Goal: Transaction & Acquisition: Purchase product/service

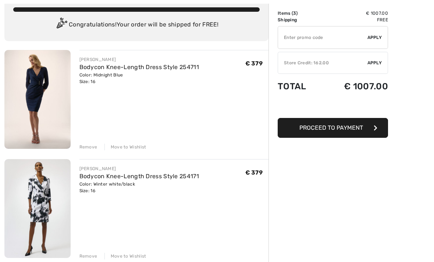
scroll to position [51, 0]
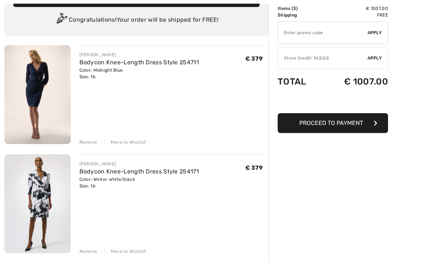
click at [87, 142] on div "Remove" at bounding box center [89, 142] width 18 height 7
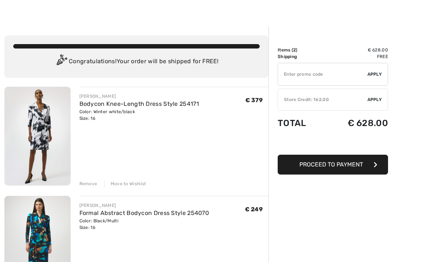
scroll to position [0, 0]
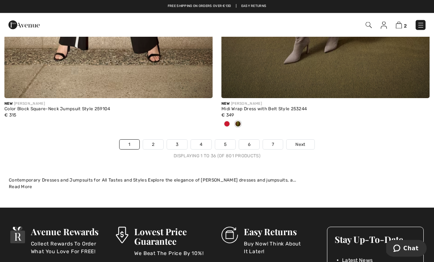
scroll to position [6405, 0]
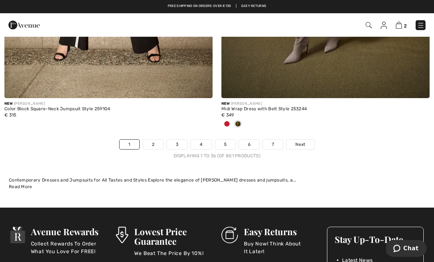
click at [146, 140] on link "2" at bounding box center [153, 145] width 20 height 10
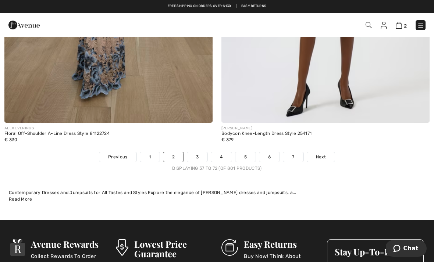
scroll to position [6282, 0]
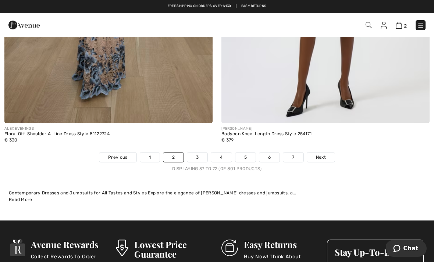
click at [193, 156] on link "3" at bounding box center [197, 158] width 20 height 10
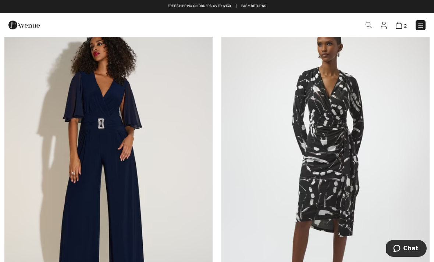
scroll to position [87, 0]
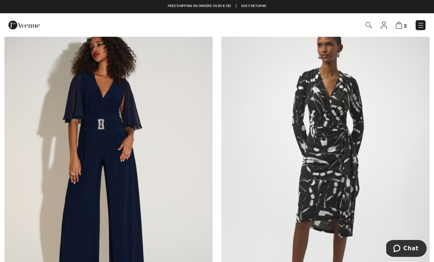
click at [334, 146] on img at bounding box center [326, 165] width 208 height 313
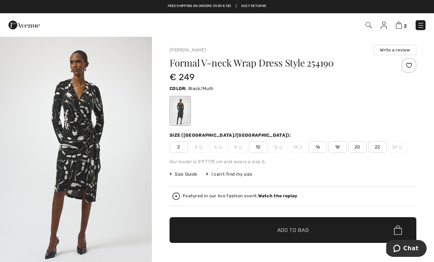
click at [96, 160] on img "1 / 4" at bounding box center [76, 150] width 152 height 228
click at [316, 146] on span "16" at bounding box center [318, 147] width 18 height 11
click at [296, 229] on span "Add to Bag" at bounding box center [294, 231] width 32 height 8
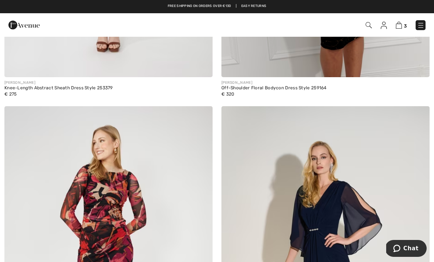
scroll to position [1722, 0]
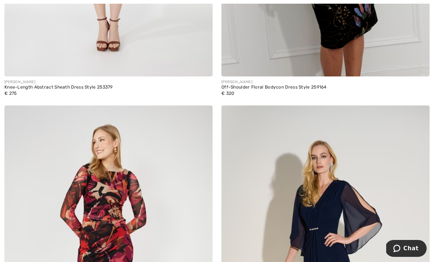
click at [329, 207] on img at bounding box center [326, 262] width 208 height 313
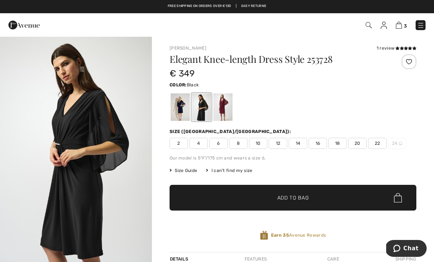
click at [223, 112] on div at bounding box center [222, 107] width 19 height 28
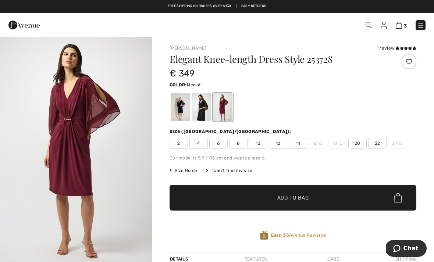
click at [183, 105] on div at bounding box center [180, 107] width 19 height 28
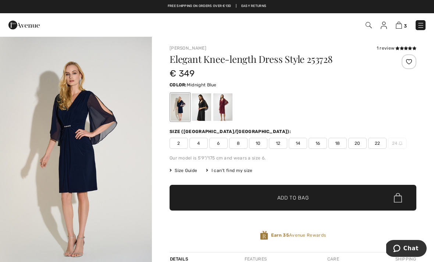
click at [316, 143] on span "16" at bounding box center [318, 143] width 18 height 11
click at [299, 196] on span "Add to Bag" at bounding box center [294, 198] width 32 height 8
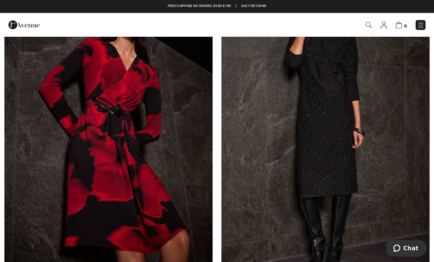
scroll to position [3314, 0]
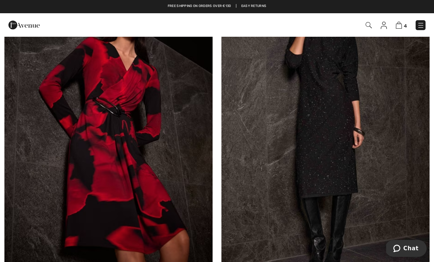
click at [120, 139] on img at bounding box center [108, 127] width 208 height 313
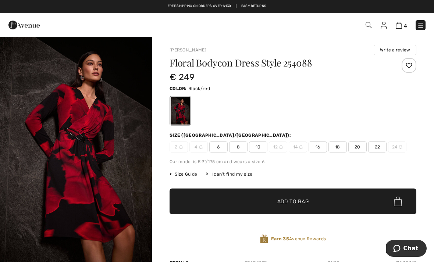
click at [98, 141] on img "1 / 5" at bounding box center [76, 150] width 152 height 228
click at [318, 149] on span "16" at bounding box center [318, 147] width 18 height 11
click at [289, 205] on span "Add to Bag" at bounding box center [294, 202] width 32 height 8
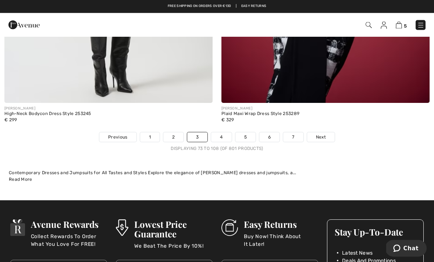
scroll to position [6327, 0]
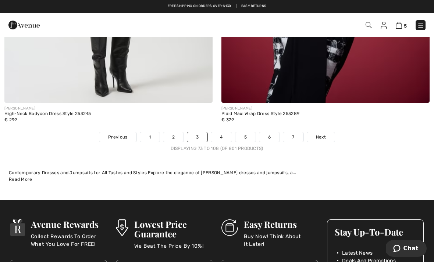
click at [216, 135] on link "4" at bounding box center [221, 138] width 20 height 10
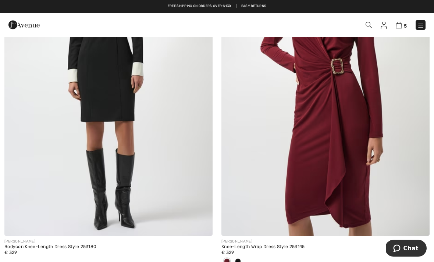
scroll to position [3011, 0]
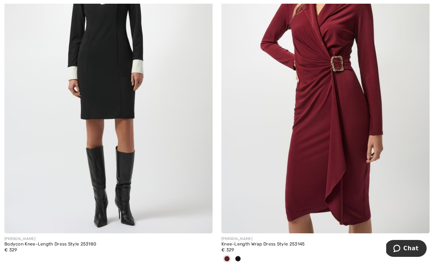
click at [321, 143] on img at bounding box center [326, 77] width 208 height 313
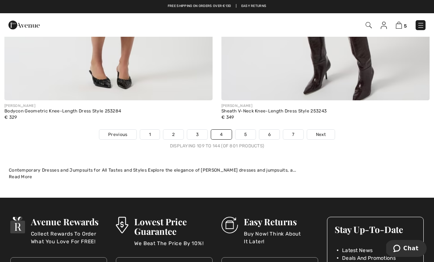
scroll to position [6353, 0]
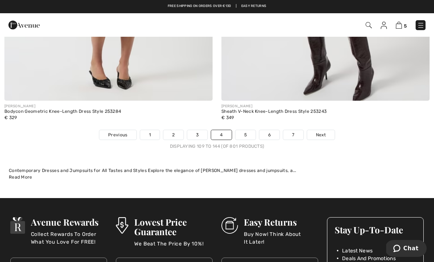
click at [244, 130] on link "5" at bounding box center [246, 135] width 20 height 10
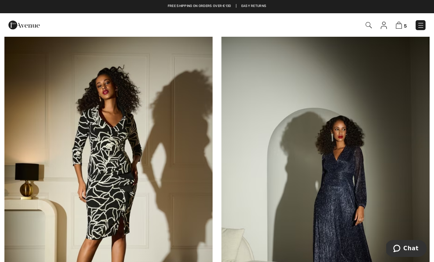
scroll to position [1773, 0]
click at [120, 145] on img at bounding box center [108, 186] width 208 height 313
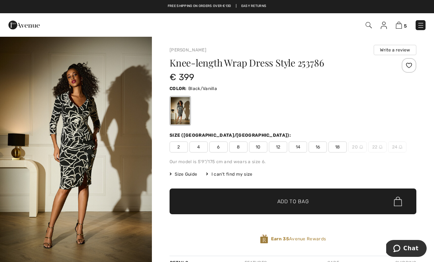
click at [104, 145] on img "1 / 6" at bounding box center [76, 150] width 152 height 228
click at [317, 148] on span "16" at bounding box center [318, 147] width 18 height 11
click at [299, 202] on span "Add to Bag" at bounding box center [294, 202] width 32 height 8
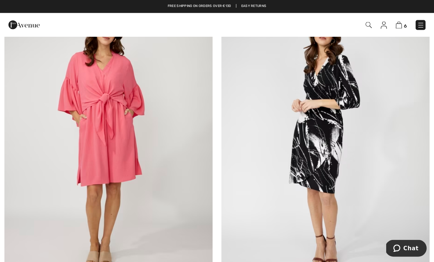
scroll to position [6090, 0]
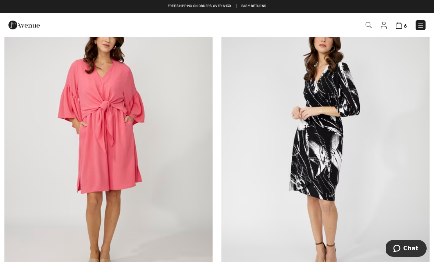
click at [327, 145] on img at bounding box center [326, 147] width 208 height 313
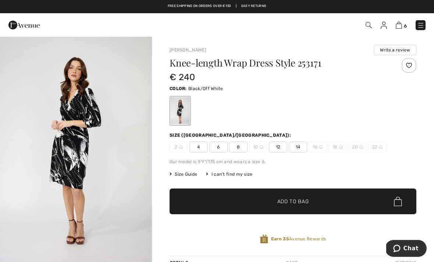
click at [87, 155] on img "1 / 4" at bounding box center [76, 150] width 152 height 228
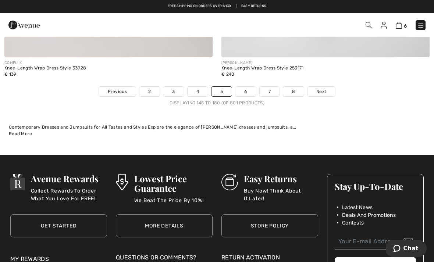
scroll to position [6309, 0]
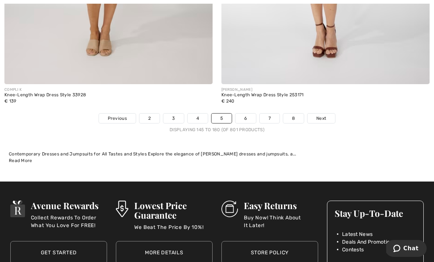
click at [246, 115] on link "6" at bounding box center [246, 119] width 20 height 10
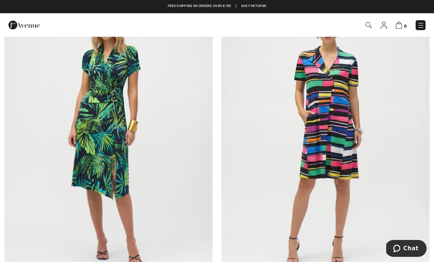
scroll to position [5768, 0]
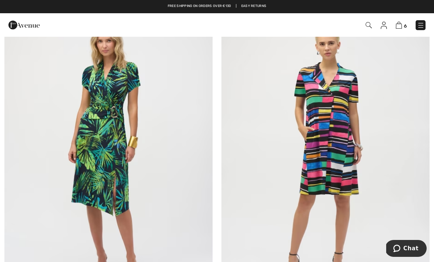
click at [120, 129] on img at bounding box center [108, 152] width 208 height 313
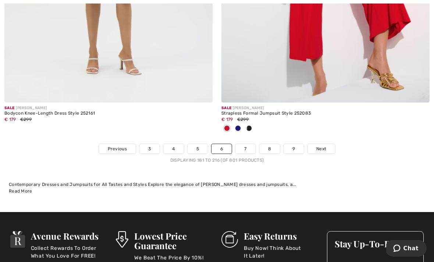
scroll to position [6315, 0]
click at [246, 144] on link "7" at bounding box center [246, 149] width 20 height 10
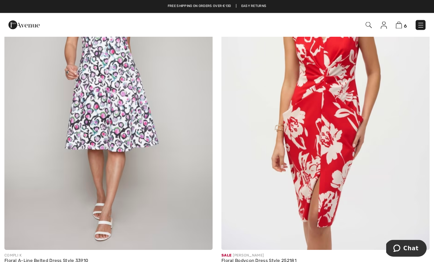
scroll to position [512, 0]
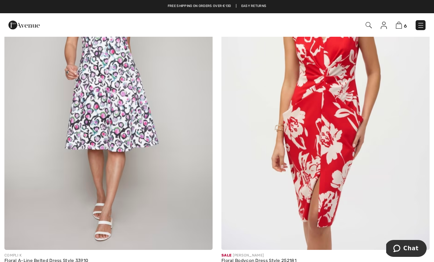
click at [326, 133] on img at bounding box center [326, 94] width 208 height 313
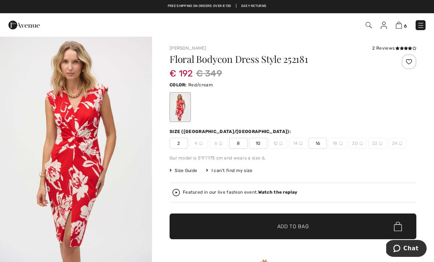
click at [81, 144] on img "1 / 4" at bounding box center [76, 150] width 152 height 228
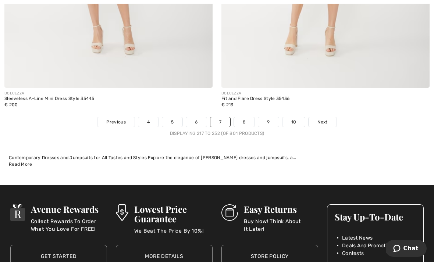
scroll to position [6338, 0]
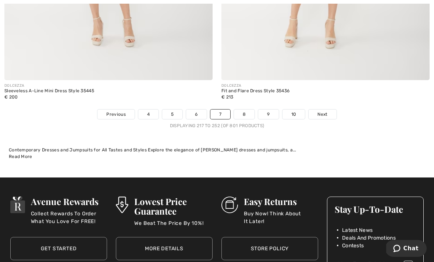
click at [243, 110] on link "8" at bounding box center [244, 115] width 21 height 10
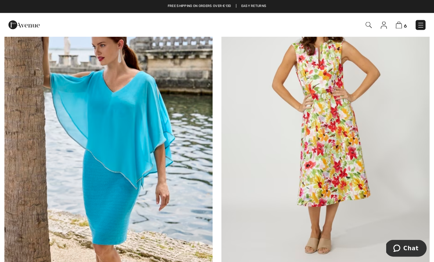
scroll to position [1845, 0]
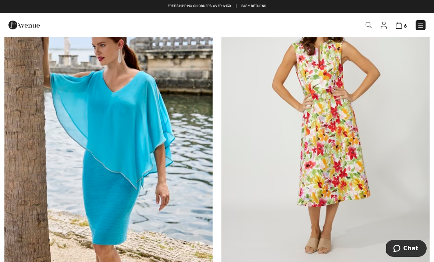
click at [138, 145] on img at bounding box center [108, 127] width 208 height 313
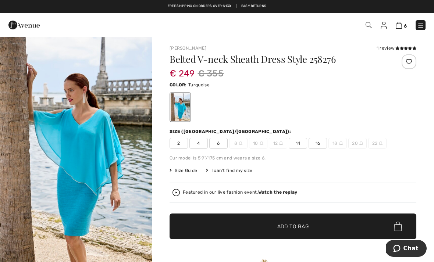
click at [98, 149] on img "1 / 5" at bounding box center [76, 150] width 152 height 228
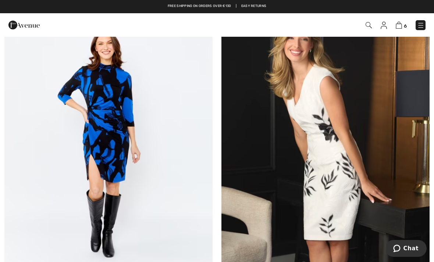
scroll to position [2920, 0]
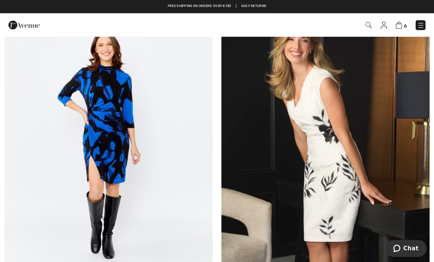
click at [336, 166] on img at bounding box center [326, 144] width 208 height 313
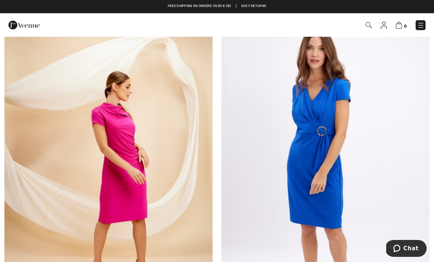
scroll to position [6052, 0]
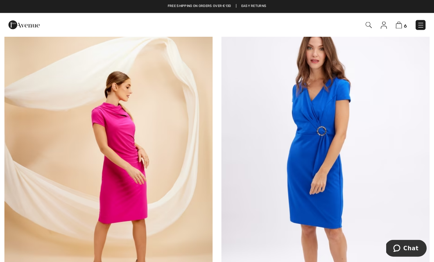
click at [322, 119] on img at bounding box center [326, 173] width 208 height 313
click at [323, 117] on img at bounding box center [326, 173] width 208 height 313
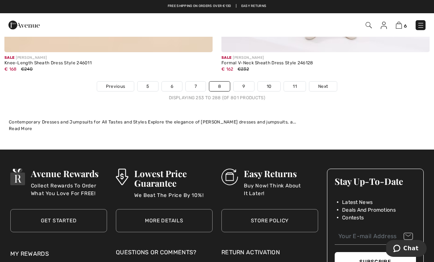
scroll to position [6306, 0]
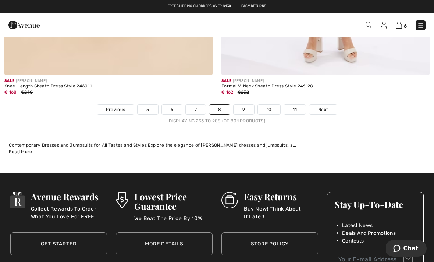
click at [246, 105] on link "9" at bounding box center [244, 110] width 20 height 10
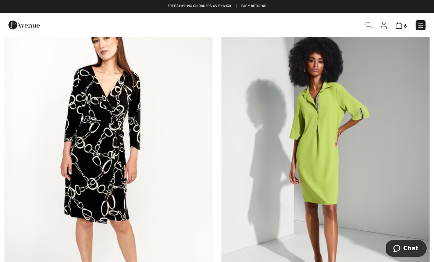
scroll to position [432, 0]
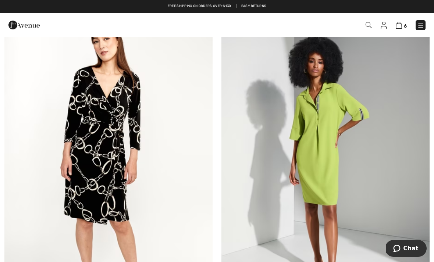
click at [127, 143] on img at bounding box center [108, 162] width 208 height 313
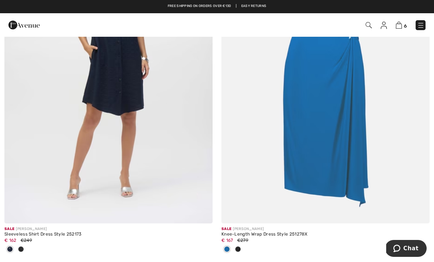
scroll to position [2323, 0]
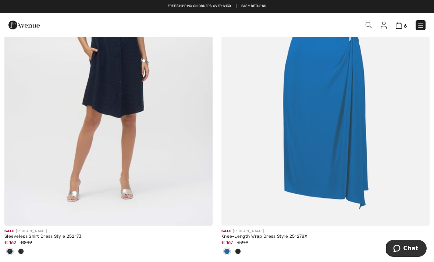
click at [332, 125] on img at bounding box center [326, 69] width 208 height 313
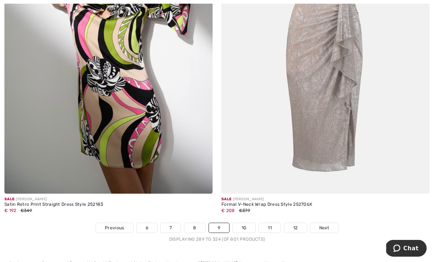
scroll to position [6272, 0]
click at [242, 223] on link "10" at bounding box center [244, 228] width 23 height 10
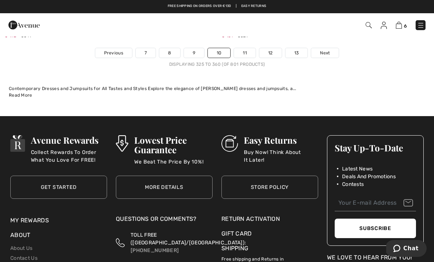
scroll to position [6425, 0]
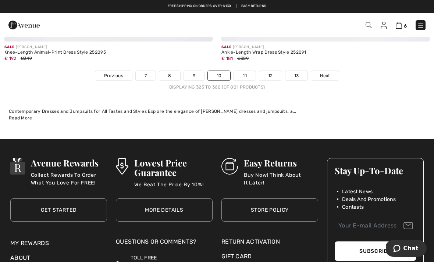
click at [248, 71] on link "11" at bounding box center [245, 76] width 22 height 10
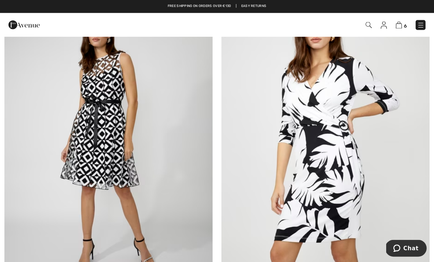
scroll to position [4440, 0]
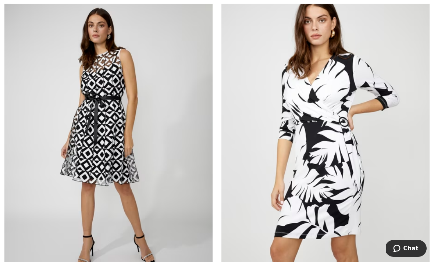
click at [338, 128] on img at bounding box center [326, 138] width 208 height 313
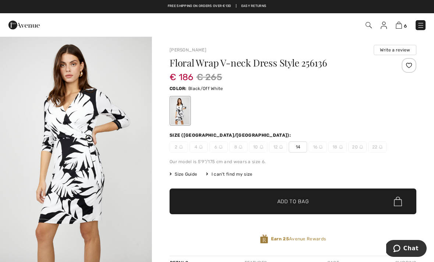
click at [84, 148] on img "1 / 4" at bounding box center [76, 150] width 152 height 228
click at [117, 143] on img "1 / 4" at bounding box center [76, 150] width 152 height 228
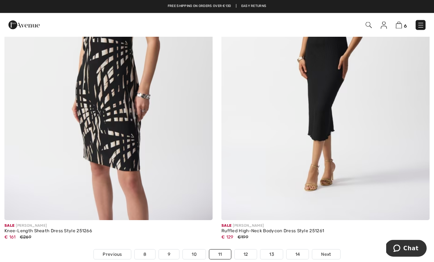
scroll to position [6257, 0]
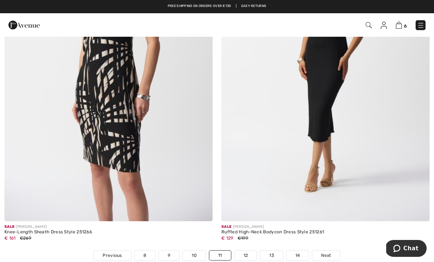
click at [128, 138] on img at bounding box center [108, 65] width 208 height 313
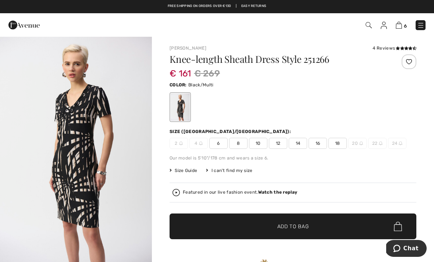
click at [95, 147] on img "1 / 5" at bounding box center [76, 150] width 152 height 228
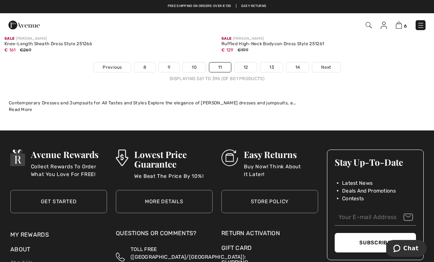
scroll to position [6411, 0]
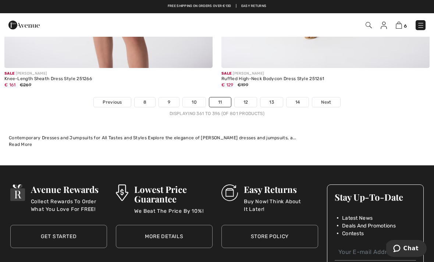
click at [249, 98] on link "12" at bounding box center [246, 103] width 22 height 10
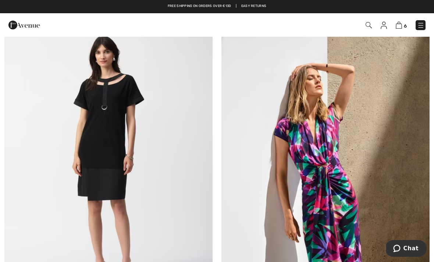
scroll to position [1813, 0]
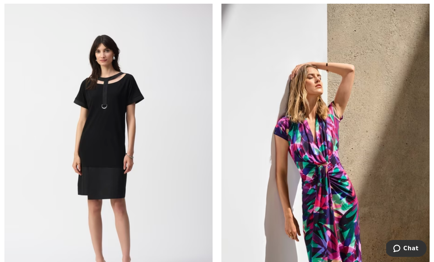
click at [326, 170] on img at bounding box center [326, 158] width 208 height 313
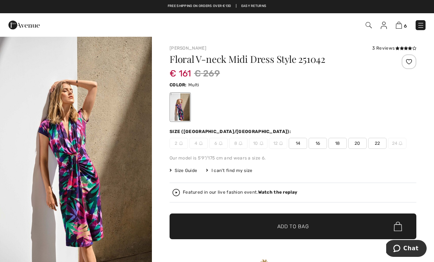
click at [84, 174] on img "1 / 7" at bounding box center [76, 150] width 152 height 228
click at [318, 145] on span "16" at bounding box center [318, 143] width 18 height 11
click at [291, 224] on span "Add to Bag" at bounding box center [294, 227] width 32 height 8
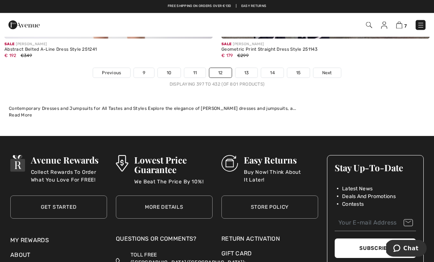
scroll to position [6348, 0]
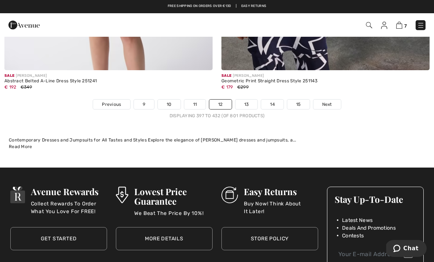
click at [247, 103] on link "13" at bounding box center [247, 105] width 22 height 10
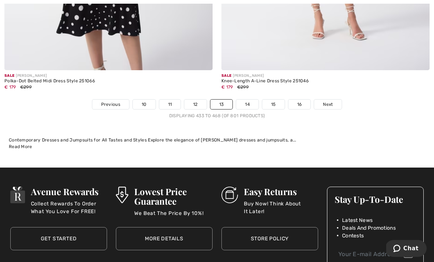
scroll to position [6450, 0]
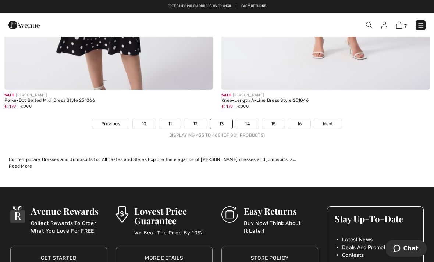
click at [251, 122] on link "14" at bounding box center [247, 124] width 22 height 10
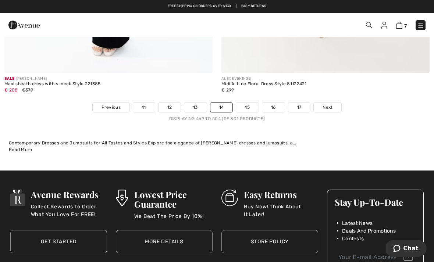
scroll to position [6358, 0]
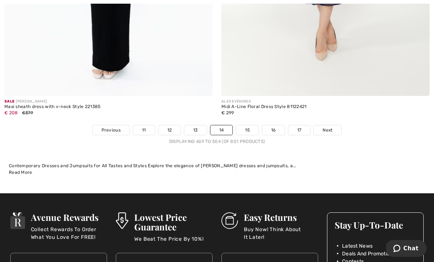
click at [249, 129] on link "15" at bounding box center [247, 131] width 22 height 10
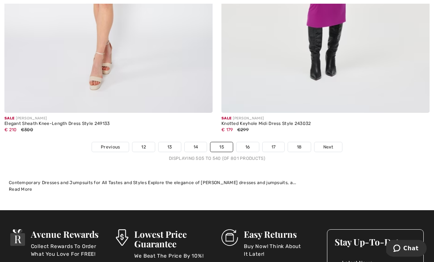
scroll to position [6426, 0]
click at [249, 146] on link "16" at bounding box center [248, 147] width 22 height 10
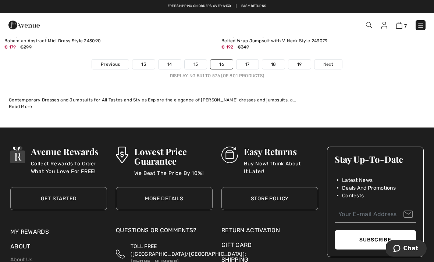
scroll to position [6417, 0]
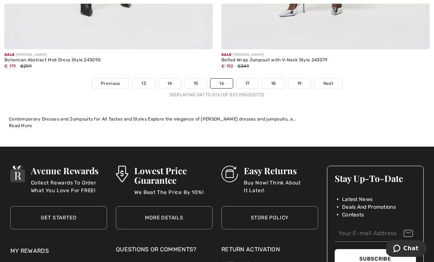
click at [250, 79] on link "17" at bounding box center [248, 84] width 22 height 10
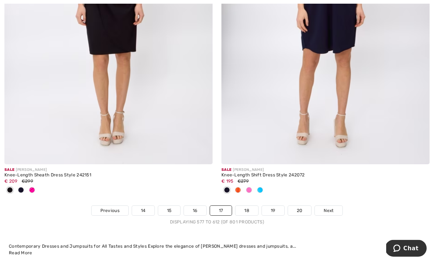
scroll to position [6351, 0]
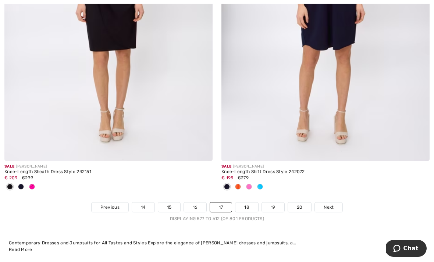
click at [250, 203] on link "18" at bounding box center [247, 208] width 23 height 10
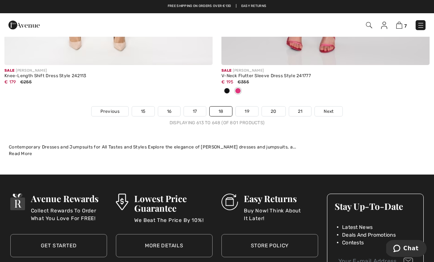
scroll to position [6421, 0]
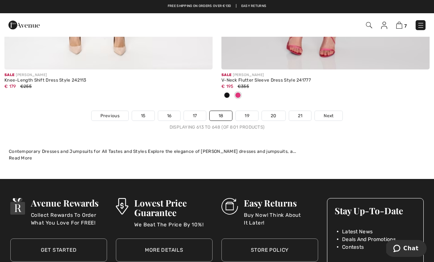
click at [248, 112] on link "19" at bounding box center [247, 116] width 22 height 10
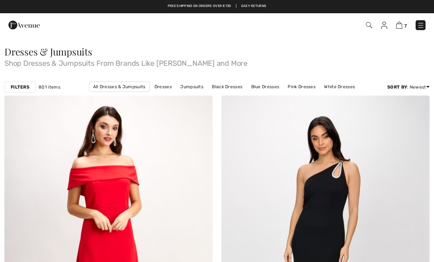
checkbox input "true"
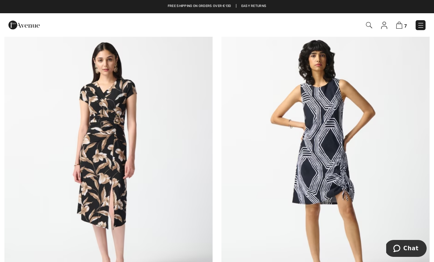
scroll to position [1834, 0]
click at [394, 202] on img at bounding box center [326, 162] width 208 height 313
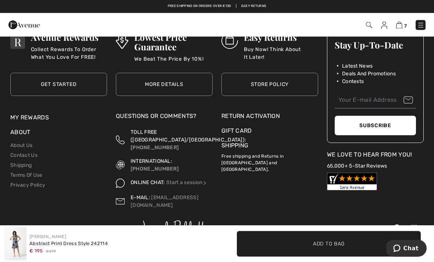
scroll to position [1170, 0]
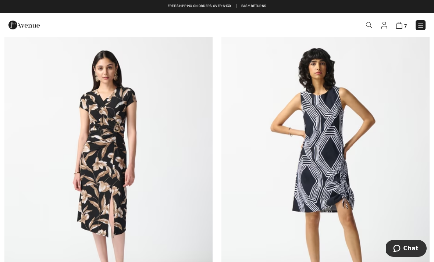
click at [105, 138] on img at bounding box center [108, 170] width 208 height 313
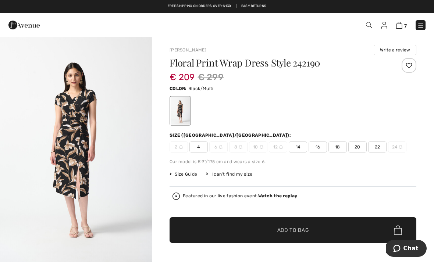
click at [66, 140] on img "1 / 4" at bounding box center [76, 150] width 152 height 228
click at [320, 147] on span "16" at bounding box center [318, 147] width 18 height 11
click at [288, 230] on span "Add to Bag" at bounding box center [294, 231] width 32 height 8
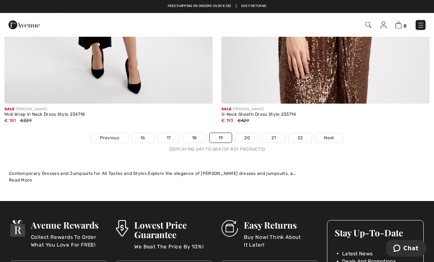
scroll to position [6363, 0]
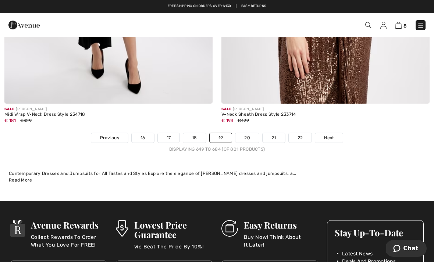
click at [245, 137] on link "20" at bounding box center [248, 138] width 24 height 10
click at [252, 126] on div "Sale [PERSON_NAME] V-Neck Sheath Dress Style 233714 € 193 €429" at bounding box center [326, 118] width 208 height 29
click at [245, 133] on link "20" at bounding box center [248, 138] width 24 height 10
